Goal: Transaction & Acquisition: Purchase product/service

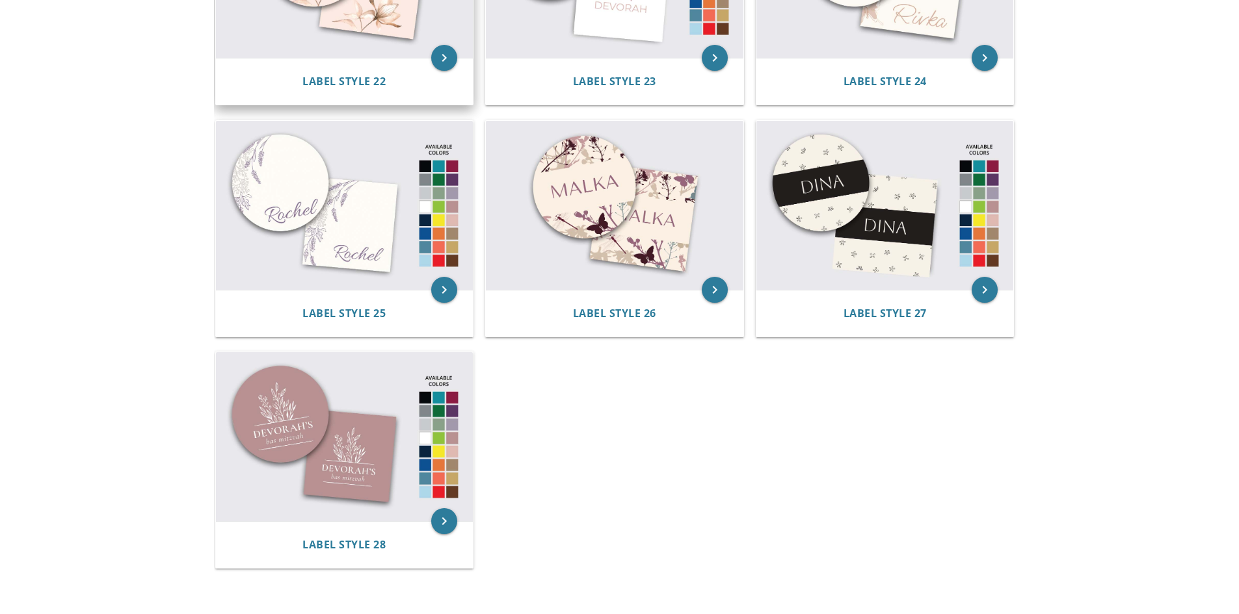
scroll to position [2029, 0]
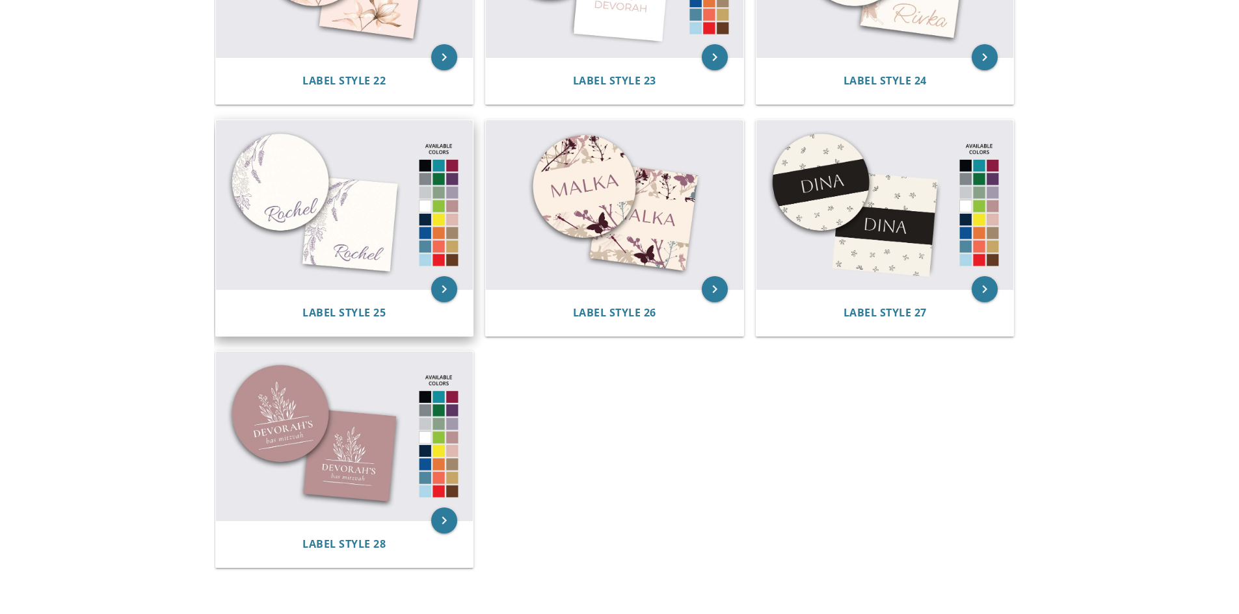
click at [311, 229] on img at bounding box center [344, 204] width 257 height 169
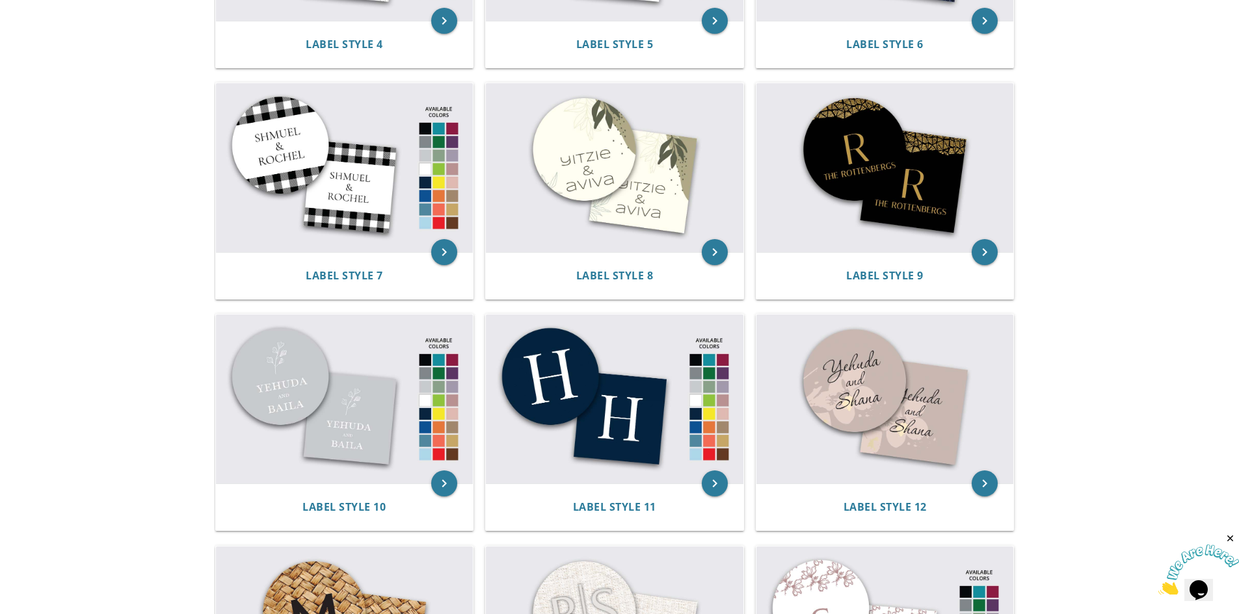
scroll to position [468, 0]
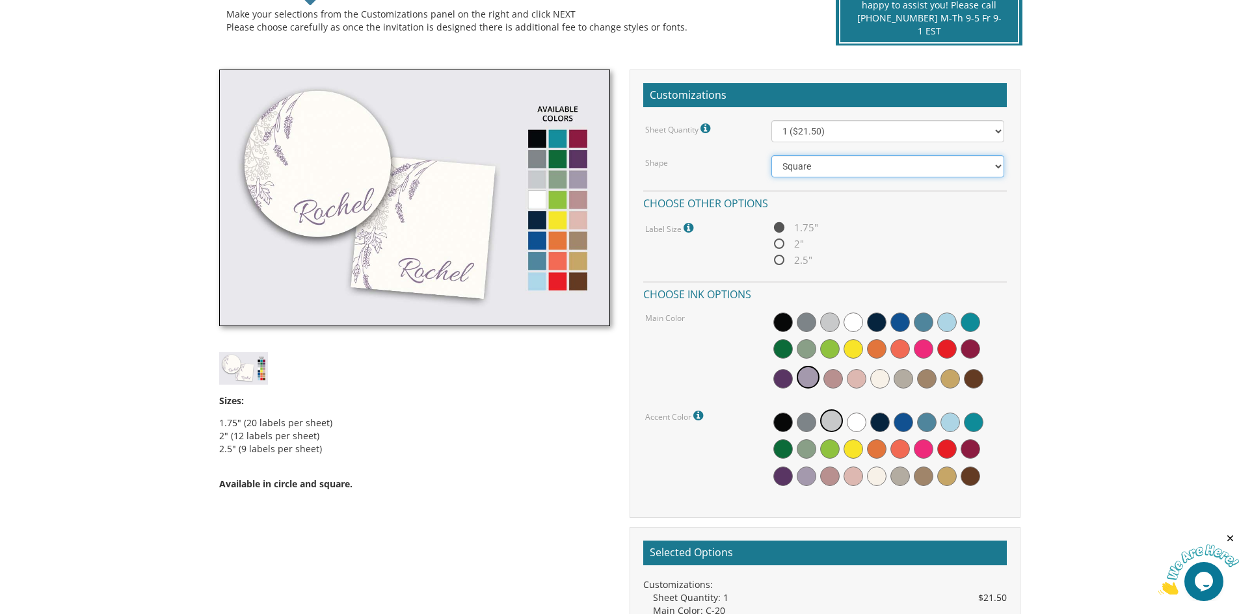
click at [829, 170] on select "Square Circle" at bounding box center [887, 166] width 233 height 22
drag, startPoint x: 1114, startPoint y: 237, endPoint x: 1064, endPoint y: 231, distance: 49.7
click at [1114, 237] on body "My Cart {{shoppingcart.totalQuantityDisplay}} Total: {{shoppingcart.subtotal}} …" at bounding box center [619, 369] width 1239 height 1388
click at [787, 244] on span "2"" at bounding box center [787, 244] width 33 height 16
click at [780, 244] on input "2"" at bounding box center [775, 245] width 8 height 8
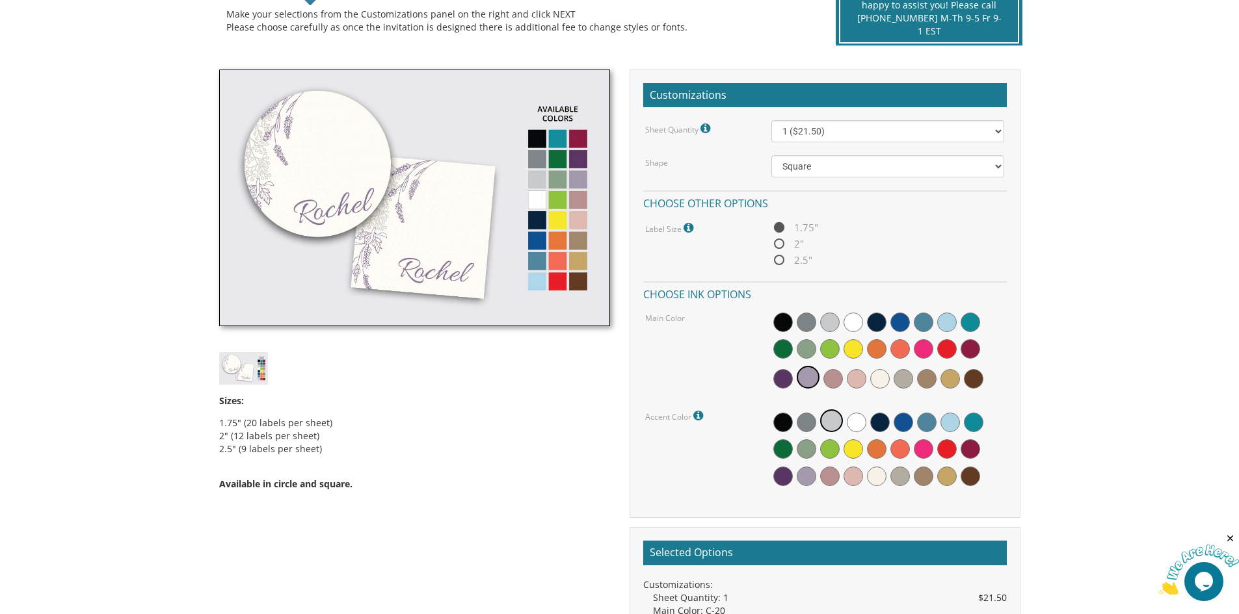
radio input "true"
click at [536, 241] on img at bounding box center [414, 198] width 391 height 257
click at [903, 316] on span at bounding box center [900, 323] width 20 height 20
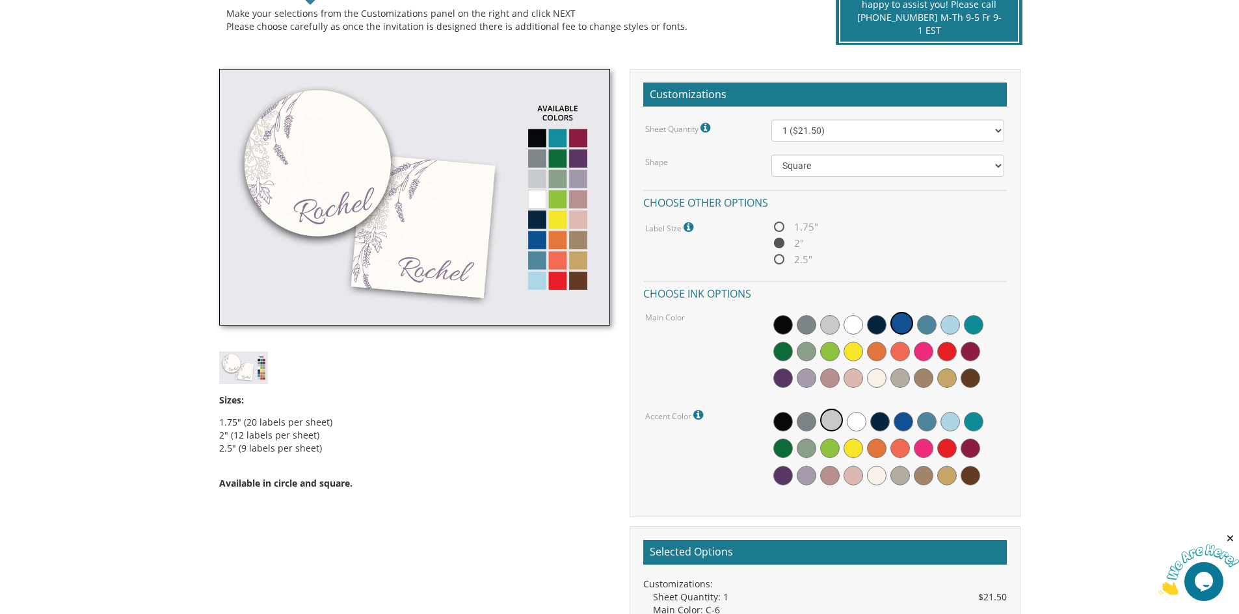
scroll to position [325, 0]
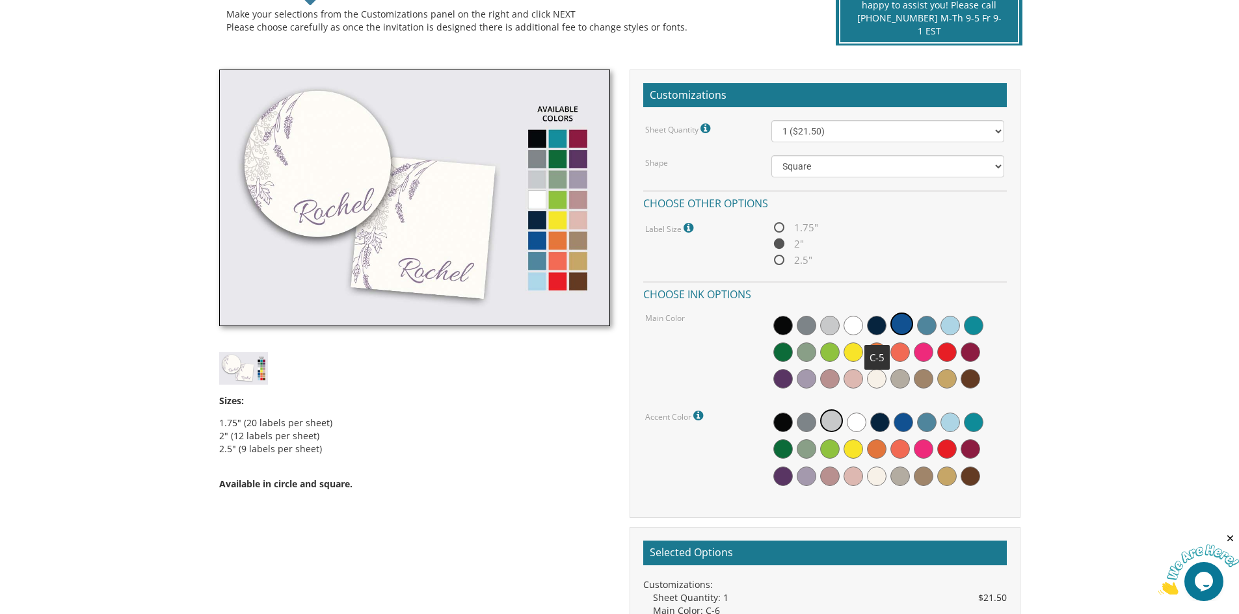
click at [878, 325] on span at bounding box center [877, 326] width 20 height 20
click at [854, 421] on span at bounding box center [857, 423] width 20 height 20
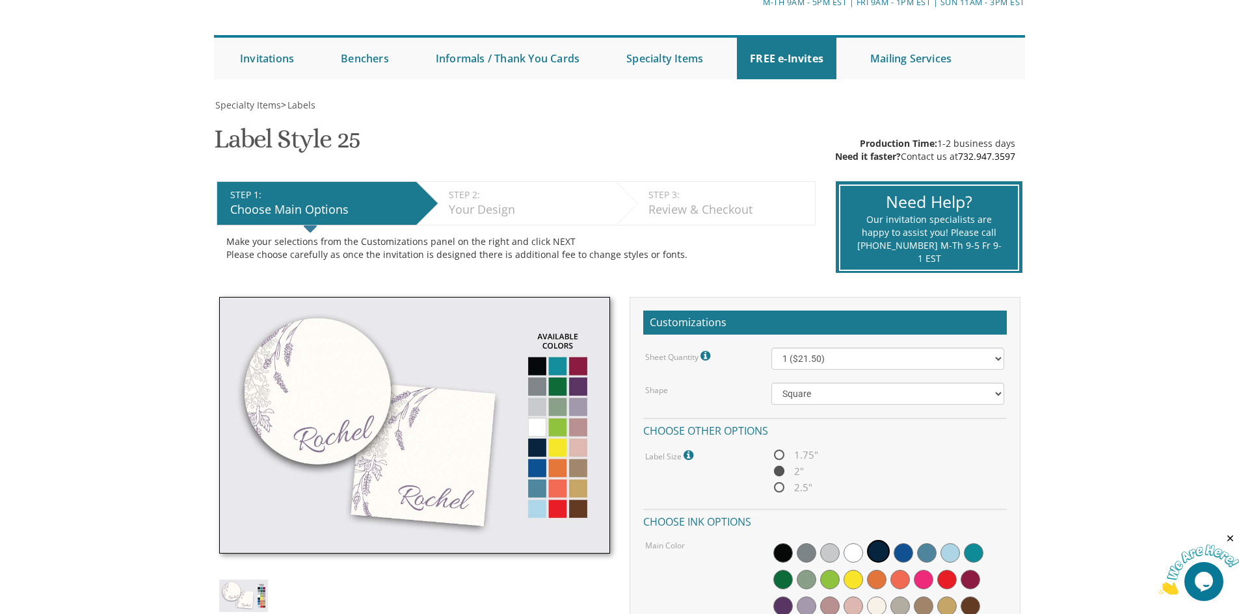
scroll to position [130, 0]
